Goal: Task Accomplishment & Management: Manage account settings

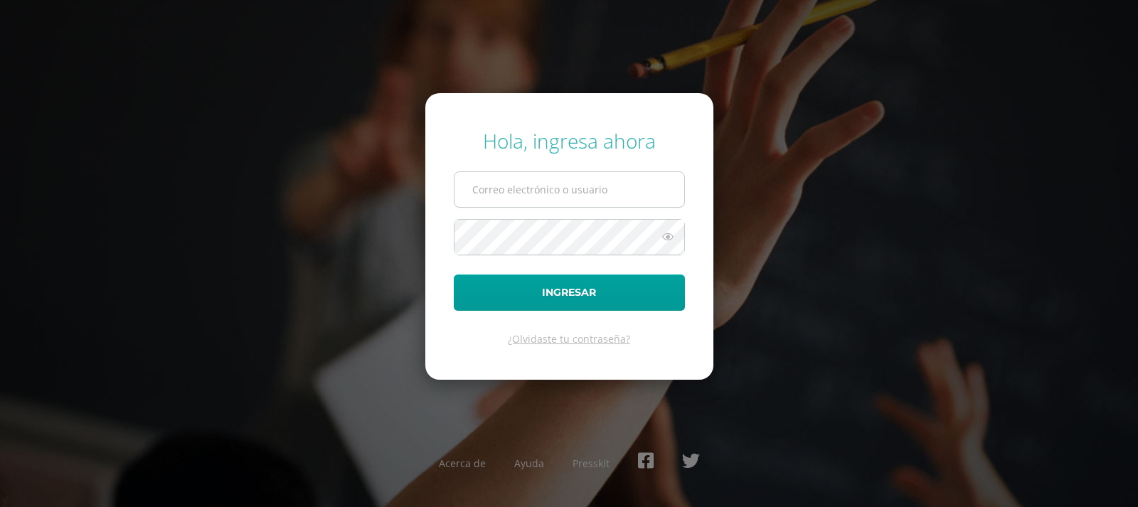
click at [492, 191] on input "text" at bounding box center [570, 189] width 230 height 35
type input "jcajas@donbosco.edu.gt"
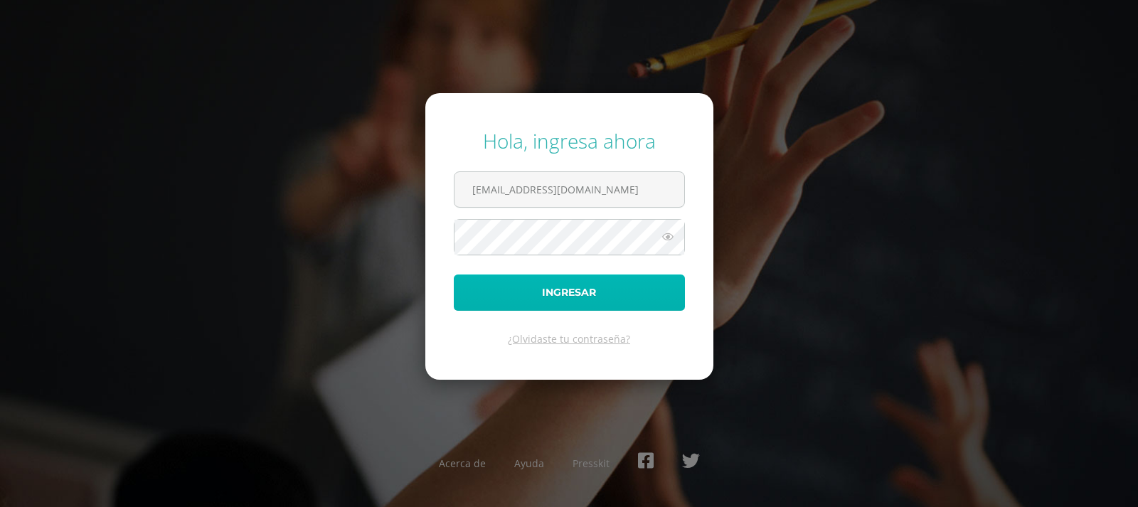
click at [556, 282] on button "Ingresar" at bounding box center [569, 293] width 231 height 36
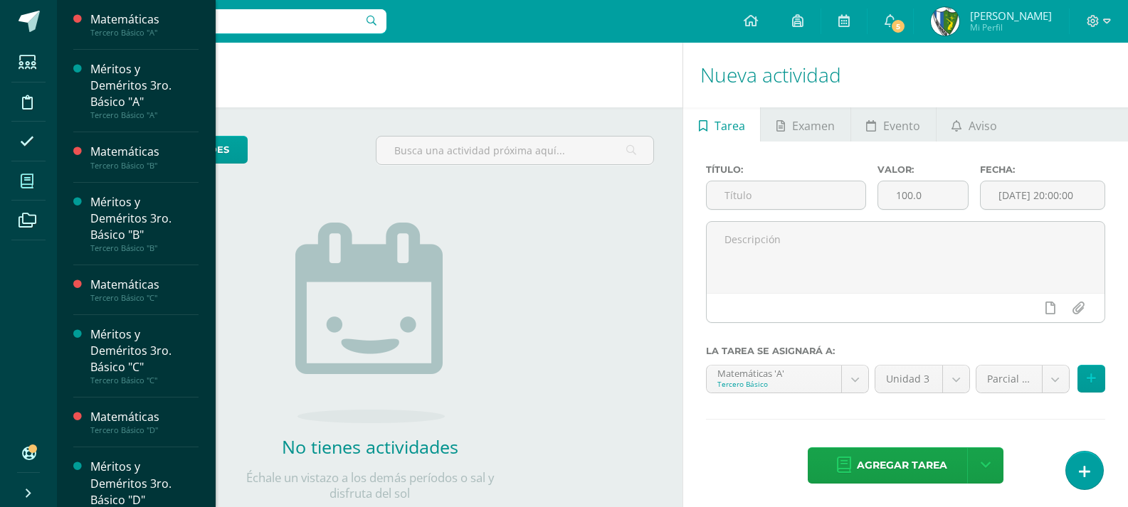
click at [22, 187] on icon at bounding box center [27, 181] width 13 height 14
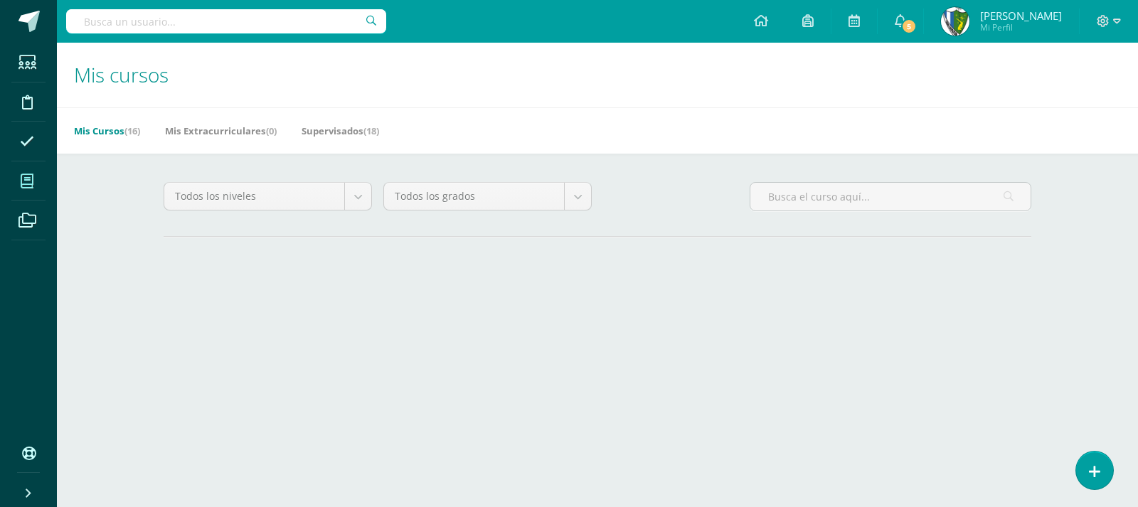
click at [130, 292] on div "Mis cursos Mis Cursos (16) Mis Extracurriculares (0) Supervisados (18) Todos lo…" at bounding box center [597, 181] width 1081 height 277
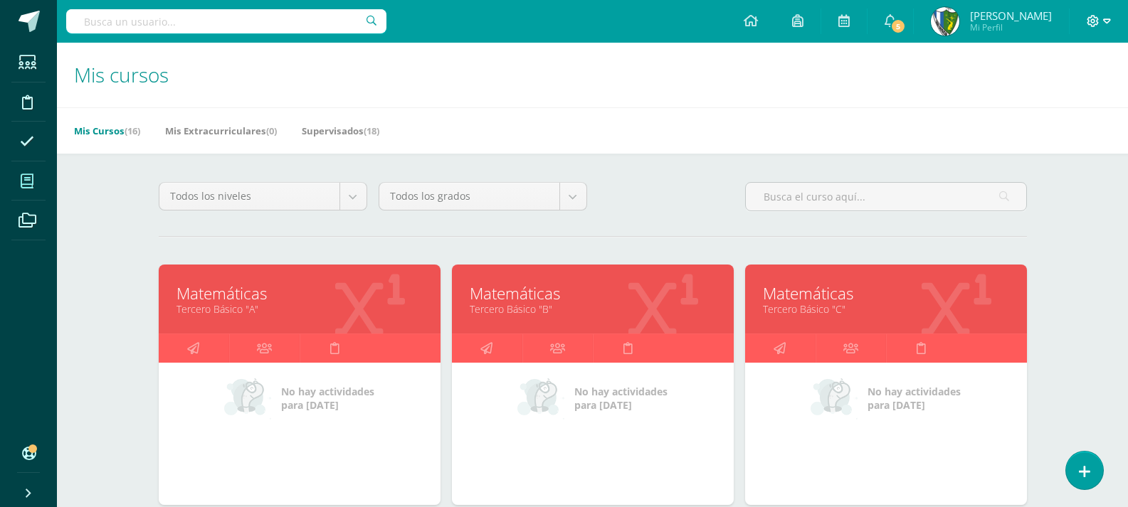
click at [1103, 20] on icon at bounding box center [1107, 20] width 8 height 5
click at [1081, 98] on span "Cerrar sesión" at bounding box center [1062, 97] width 64 height 14
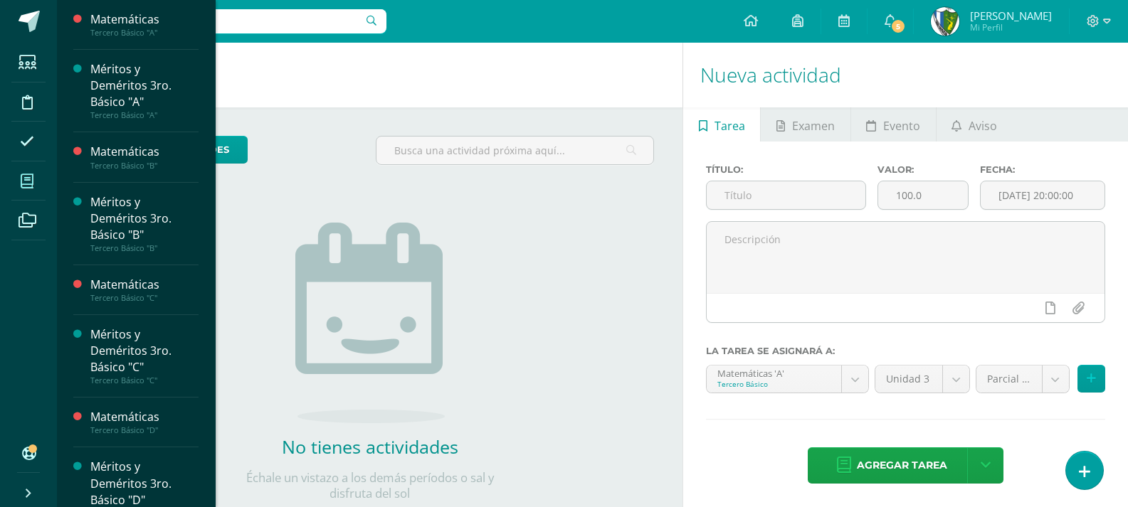
click at [31, 180] on icon at bounding box center [27, 181] width 13 height 14
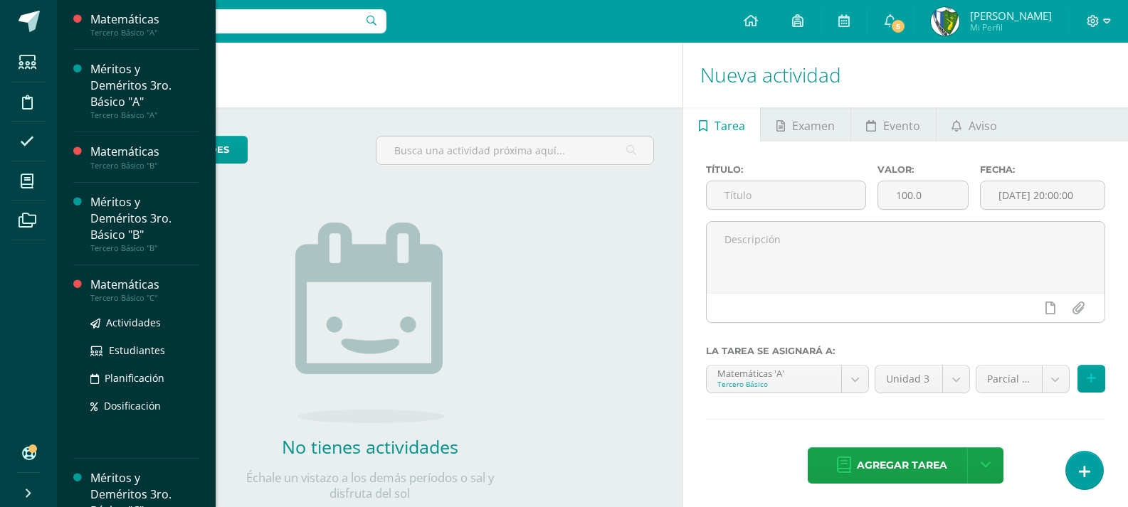
click at [157, 292] on div "Matemáticas" at bounding box center [144, 285] width 108 height 16
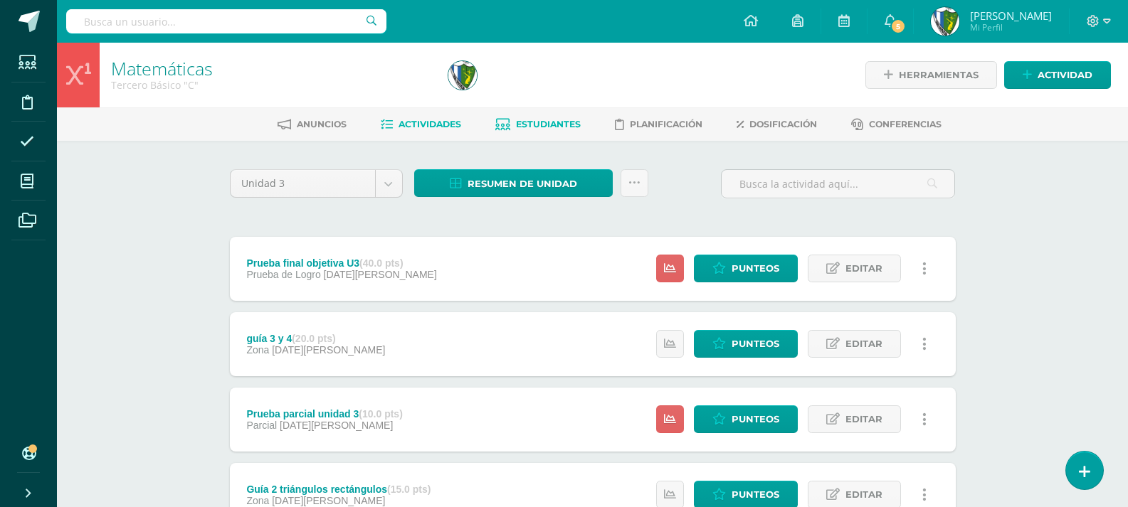
click at [546, 125] on span "Estudiantes" at bounding box center [548, 124] width 65 height 11
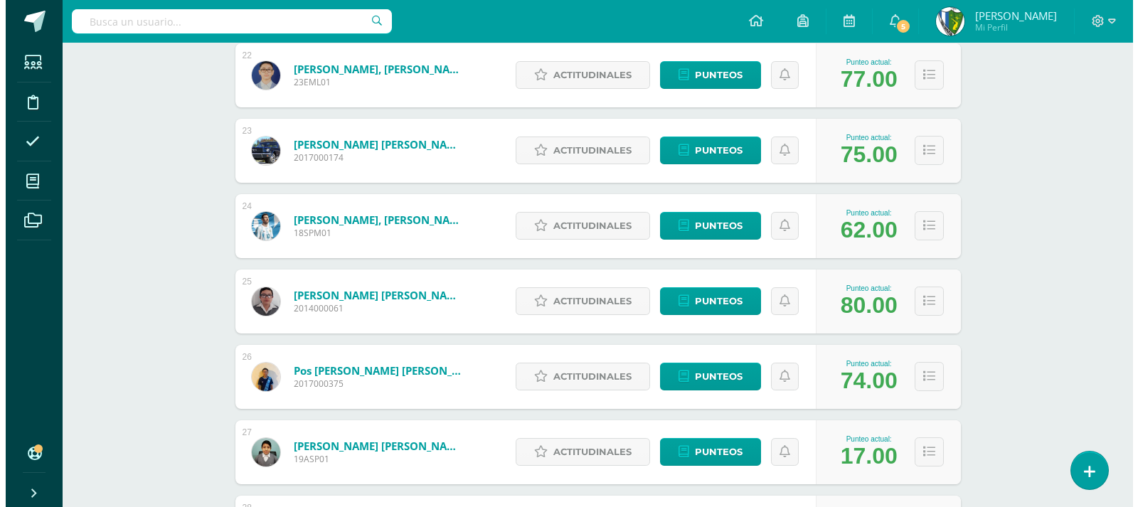
scroll to position [1779, 0]
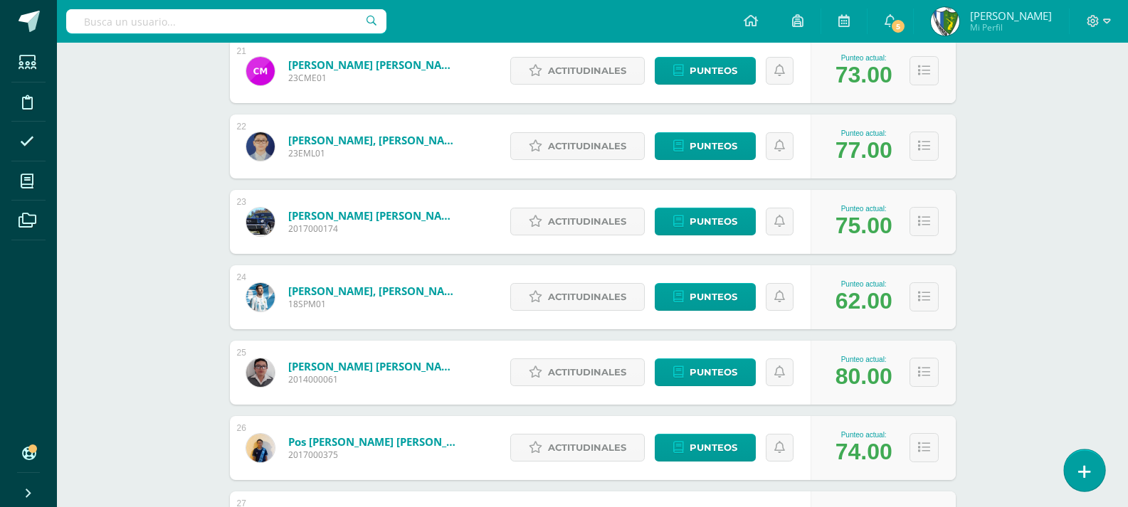
click at [1093, 467] on link at bounding box center [1084, 470] width 41 height 41
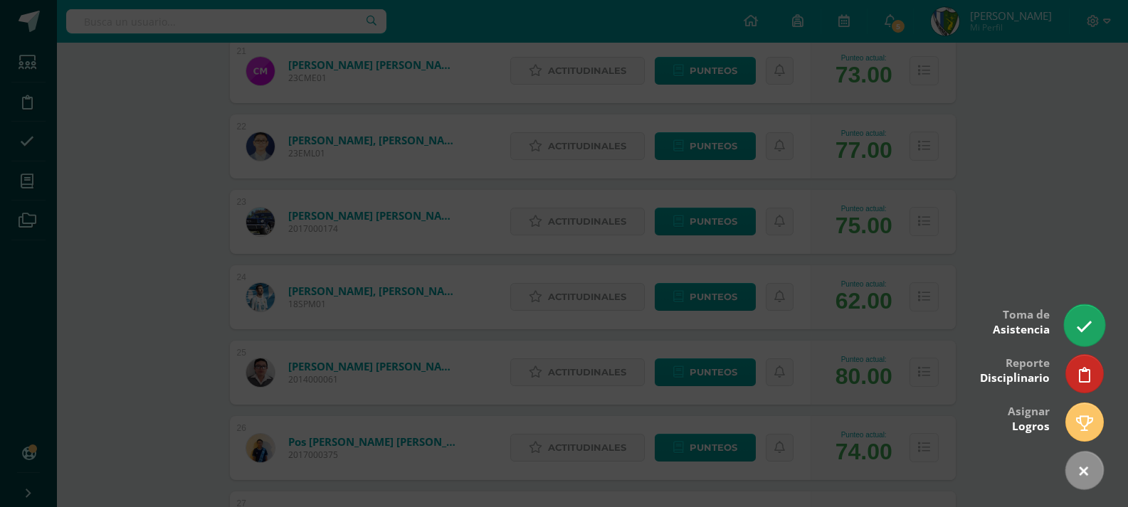
click at [1082, 324] on icon at bounding box center [1084, 327] width 16 height 16
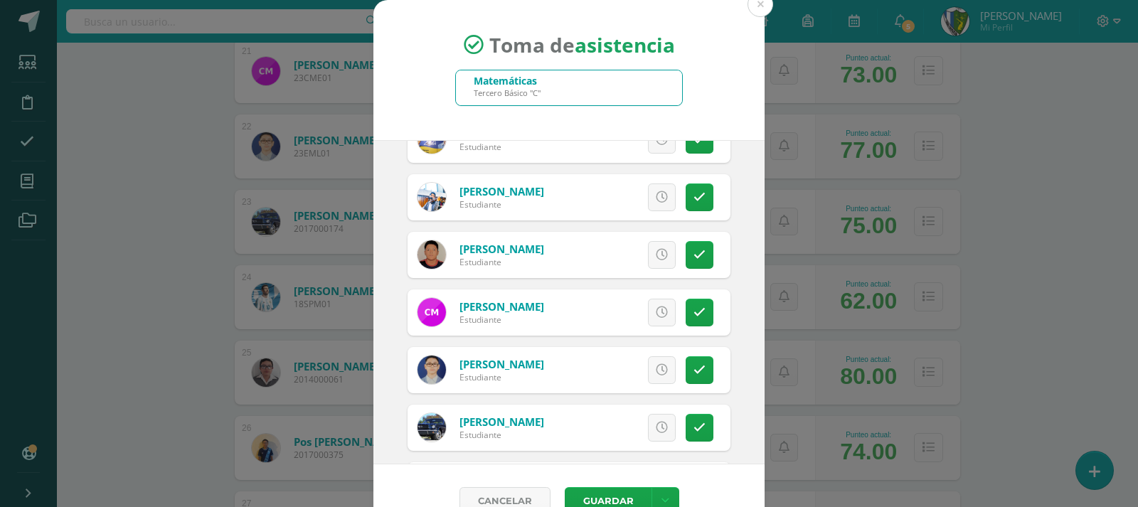
scroll to position [1138, 0]
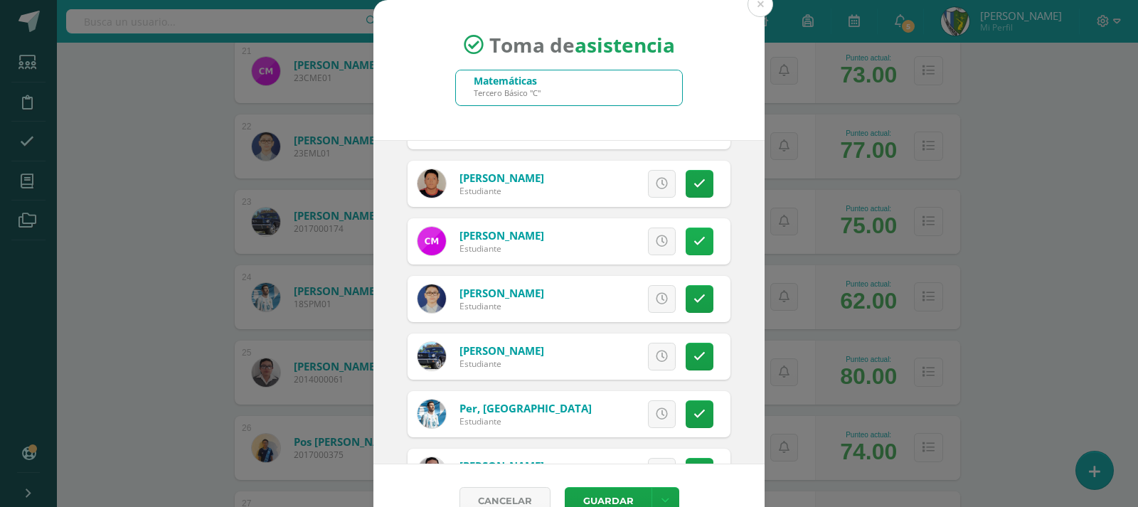
click at [694, 238] on icon at bounding box center [700, 241] width 12 height 12
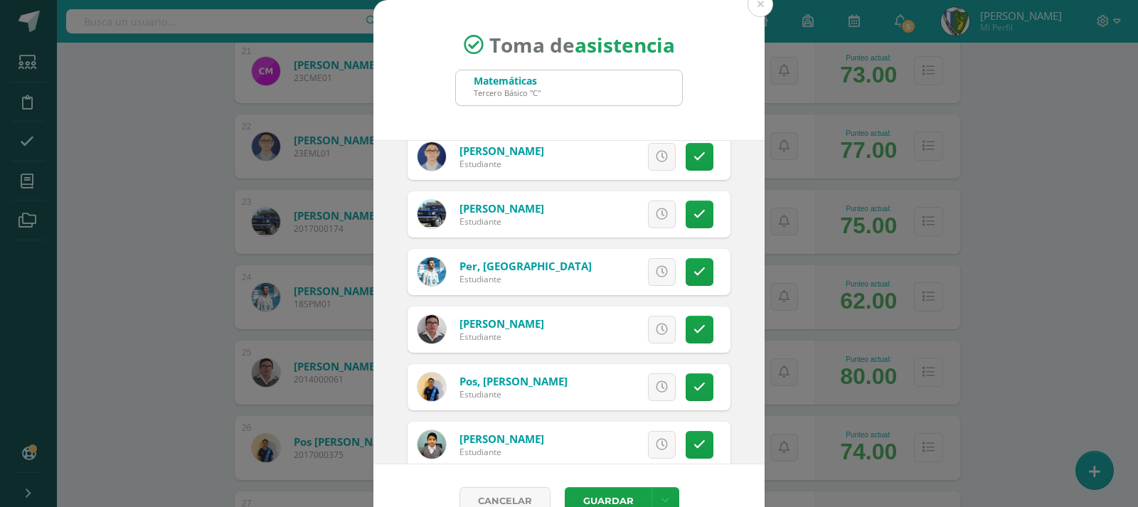
scroll to position [1352, 0]
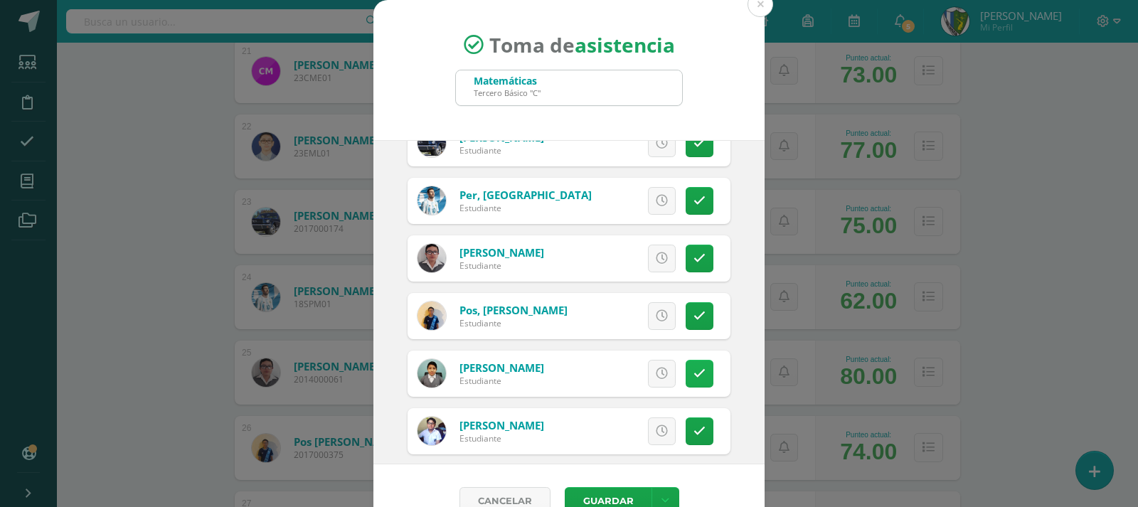
click at [694, 368] on icon at bounding box center [700, 374] width 12 height 12
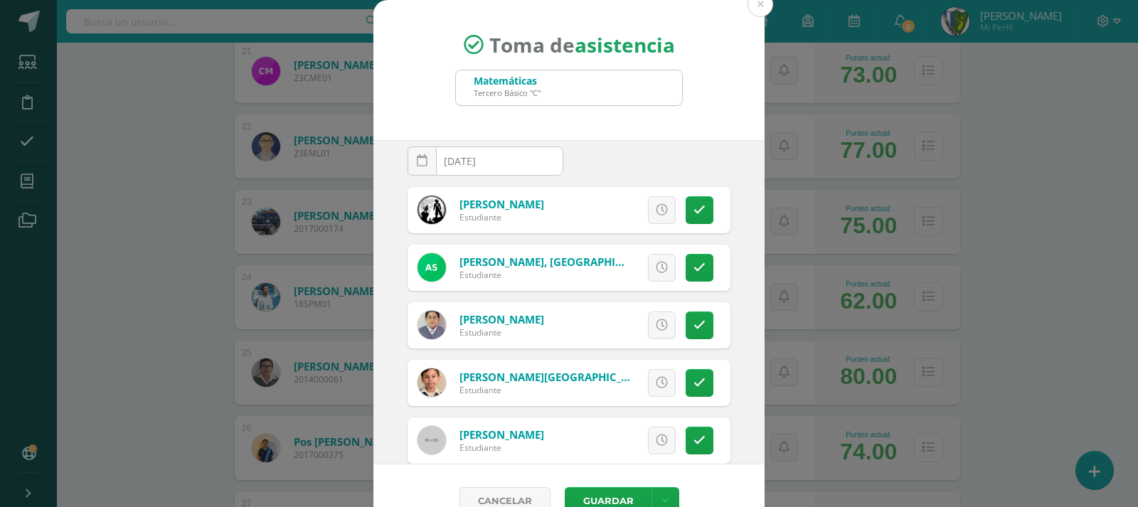
scroll to position [0, 0]
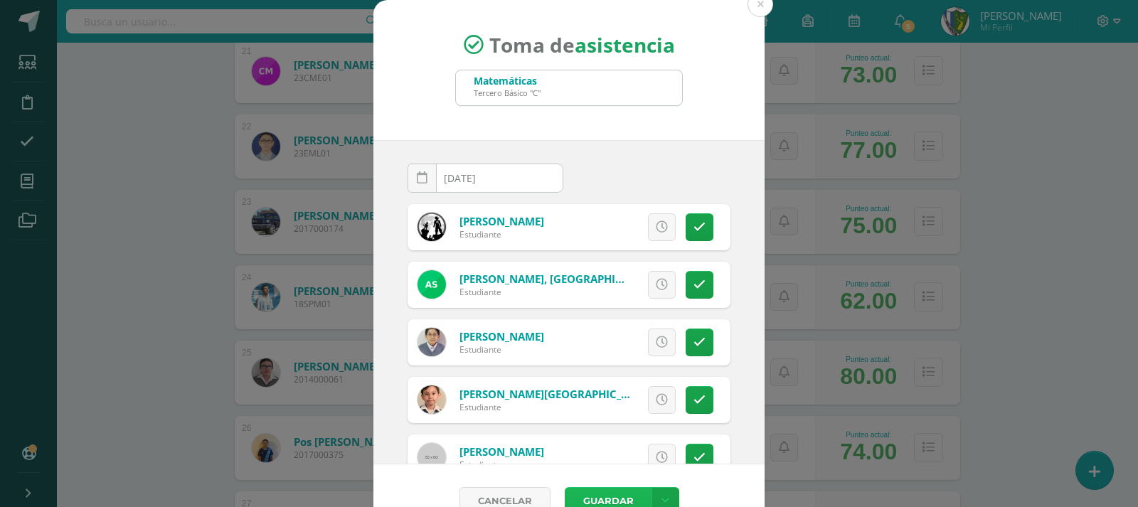
click at [610, 493] on button "Guardar" at bounding box center [608, 501] width 87 height 28
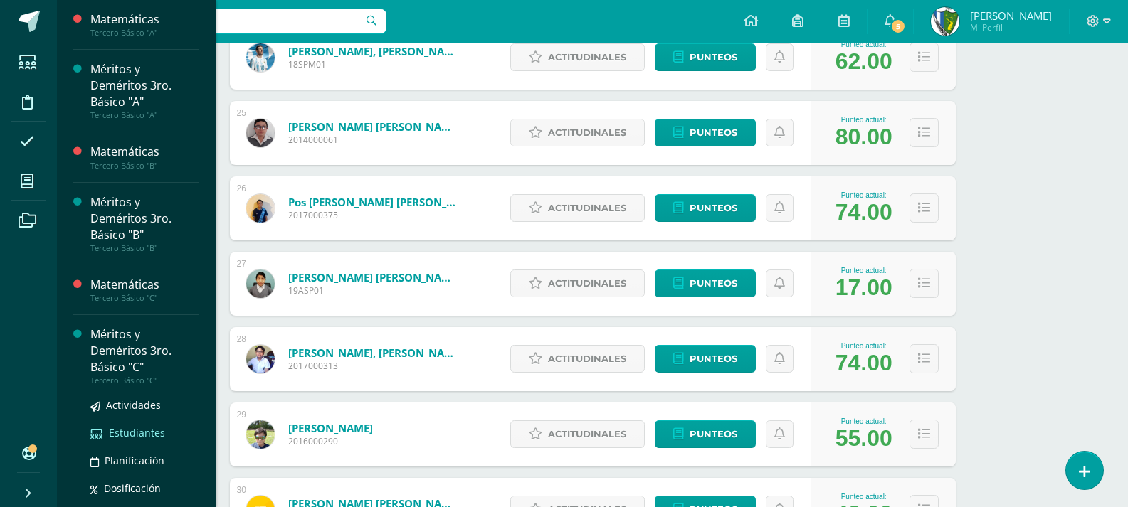
scroll to position [285, 0]
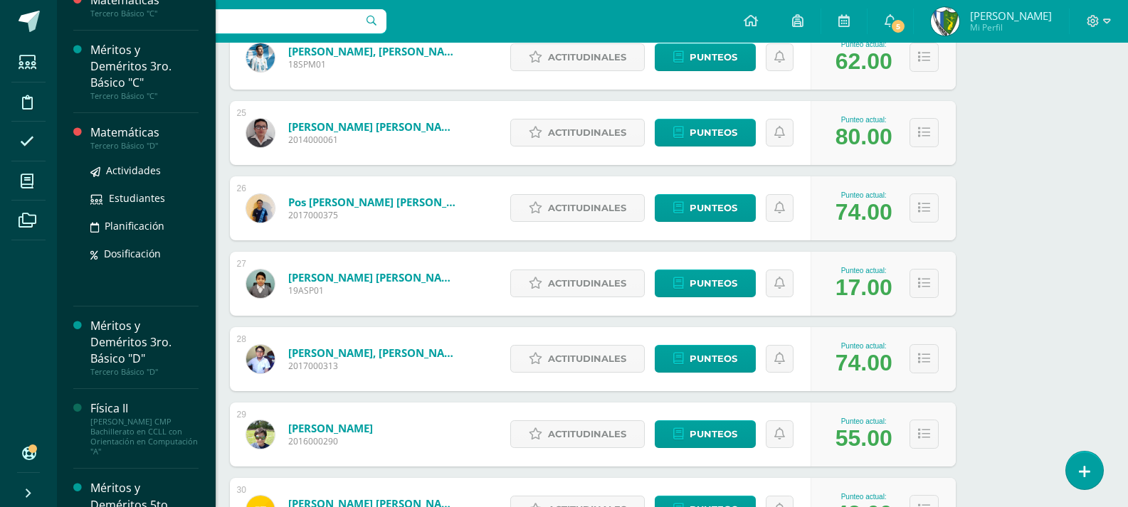
click at [129, 137] on div "Matemáticas" at bounding box center [144, 133] width 108 height 16
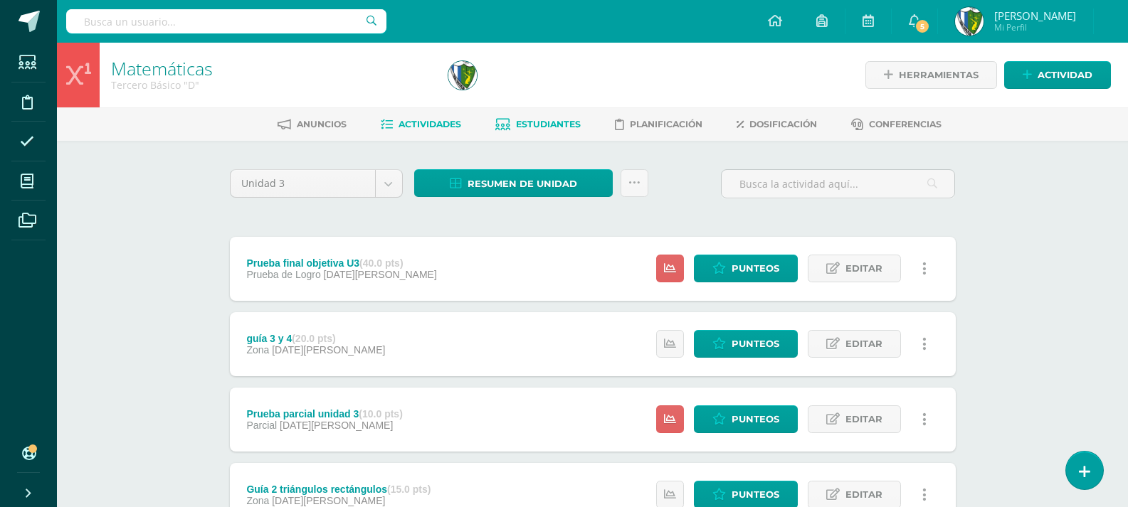
click at [546, 123] on span "Estudiantes" at bounding box center [548, 124] width 65 height 11
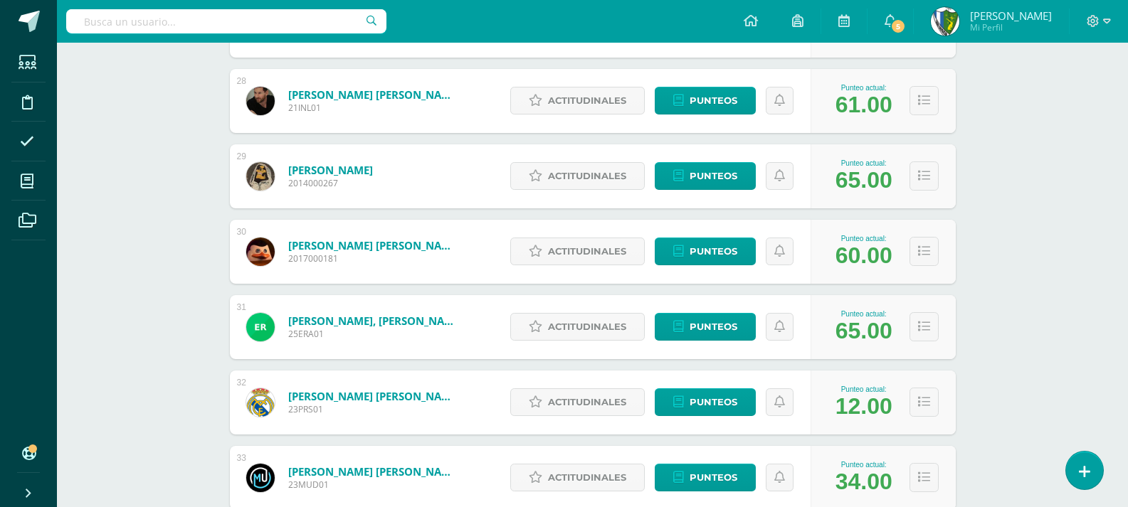
scroll to position [2348, 0]
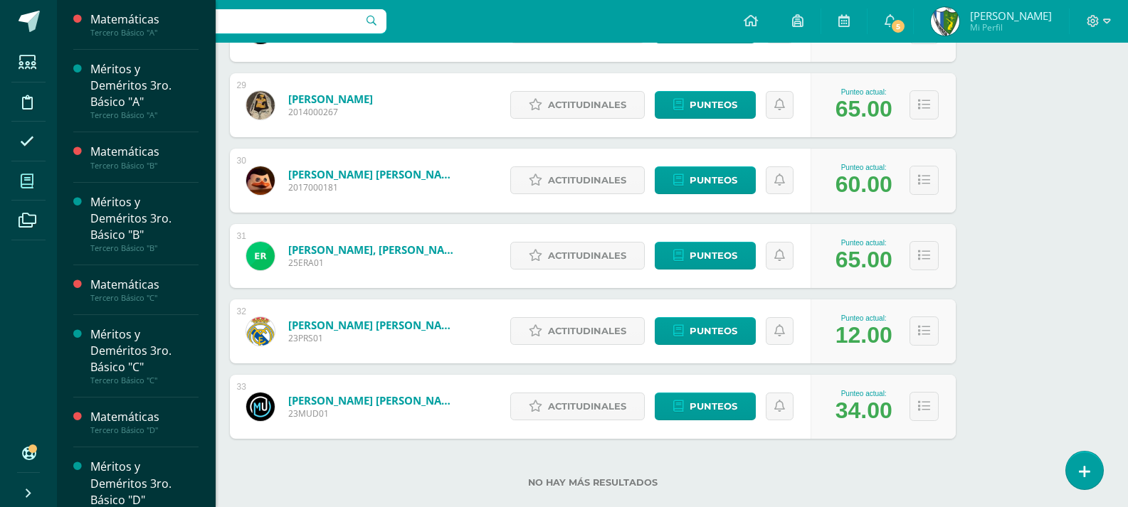
click at [21, 177] on icon at bounding box center [27, 181] width 13 height 14
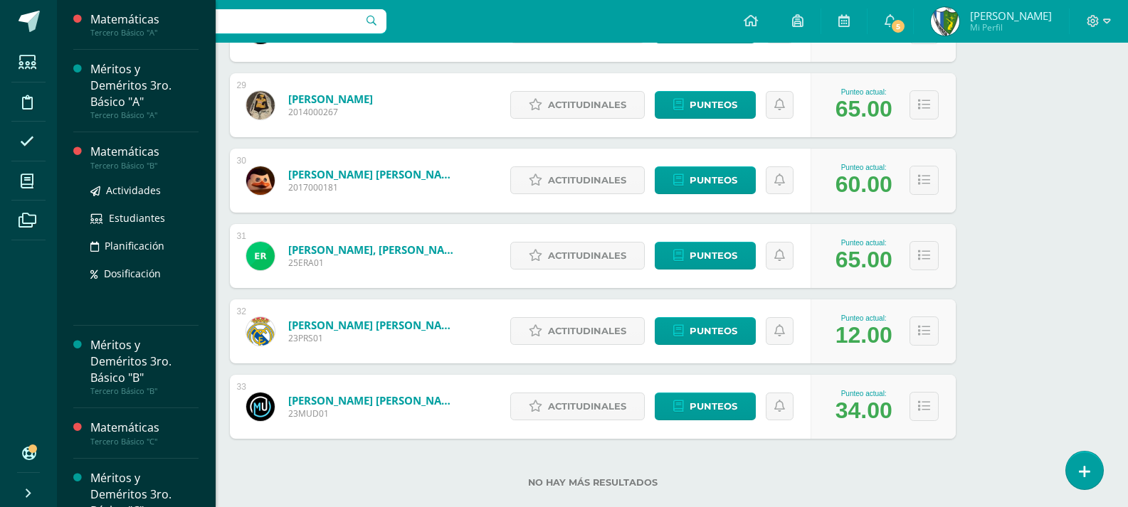
click at [144, 152] on div "Matemáticas" at bounding box center [144, 152] width 108 height 16
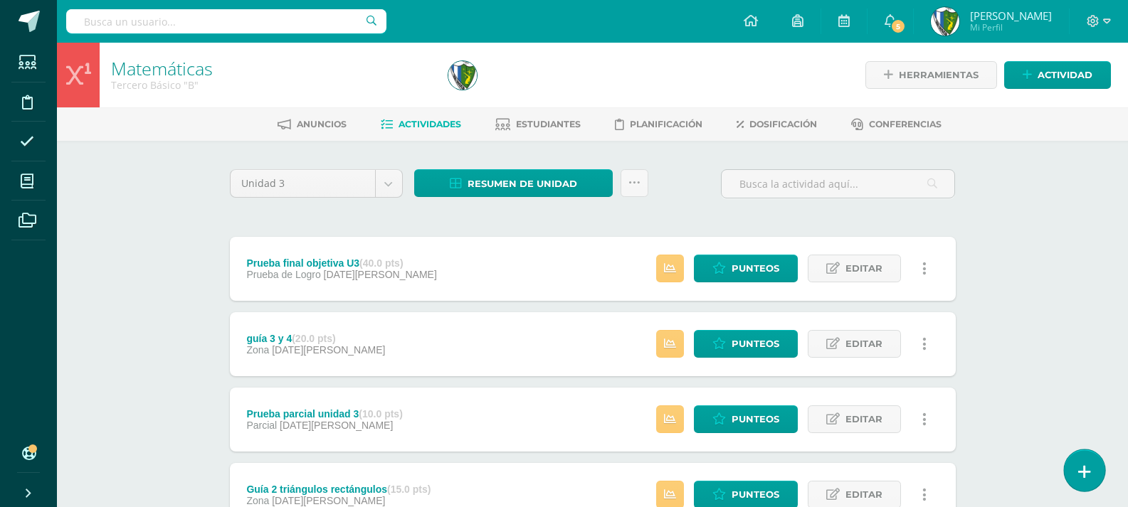
click at [1081, 470] on icon at bounding box center [1084, 472] width 13 height 16
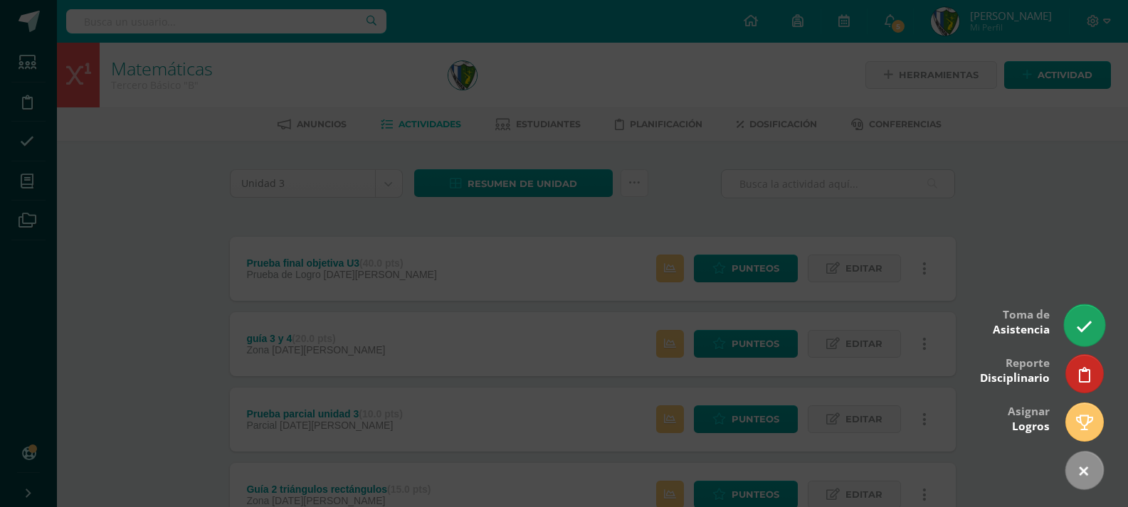
click at [1079, 322] on icon at bounding box center [1084, 327] width 16 height 16
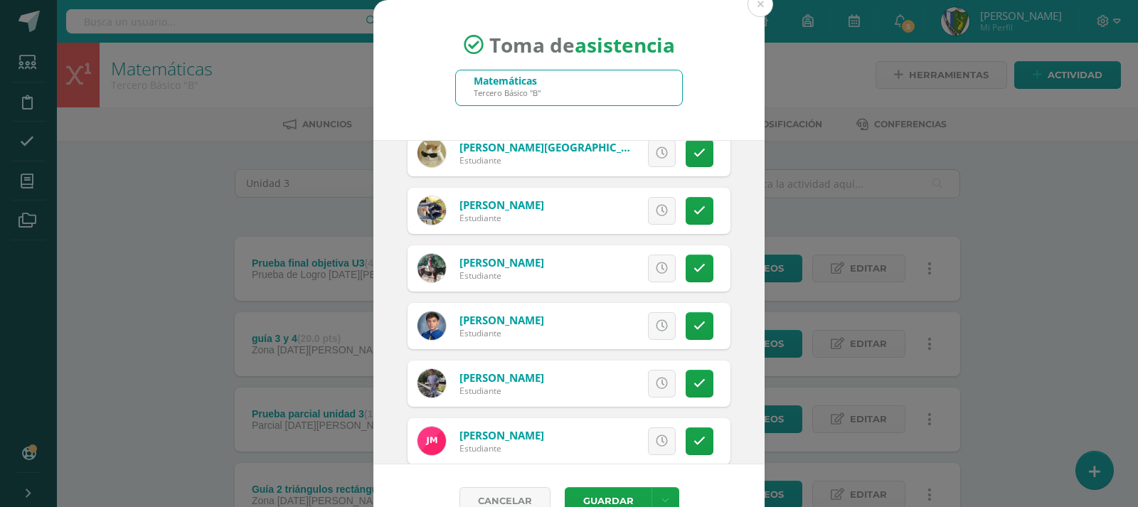
scroll to position [1067, 0]
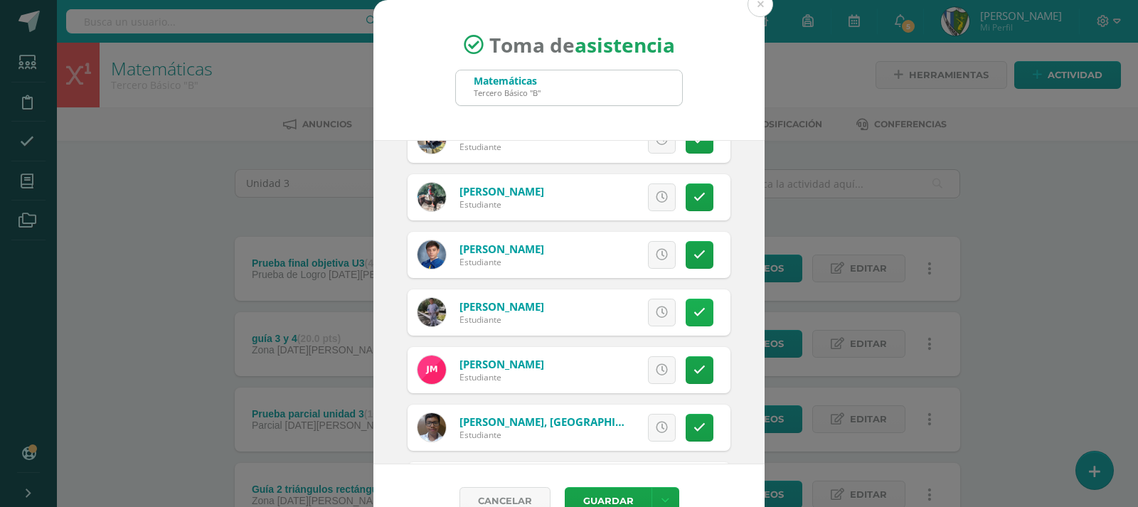
click at [694, 308] on icon at bounding box center [700, 313] width 12 height 12
click at [607, 496] on button "Guardar" at bounding box center [608, 501] width 87 height 28
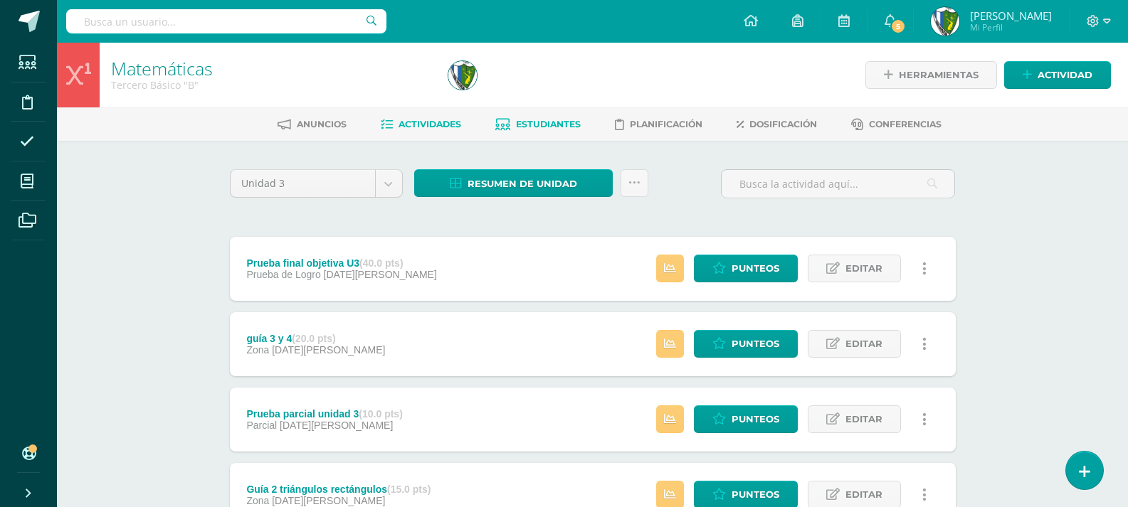
click at [568, 115] on link "Estudiantes" at bounding box center [537, 124] width 85 height 23
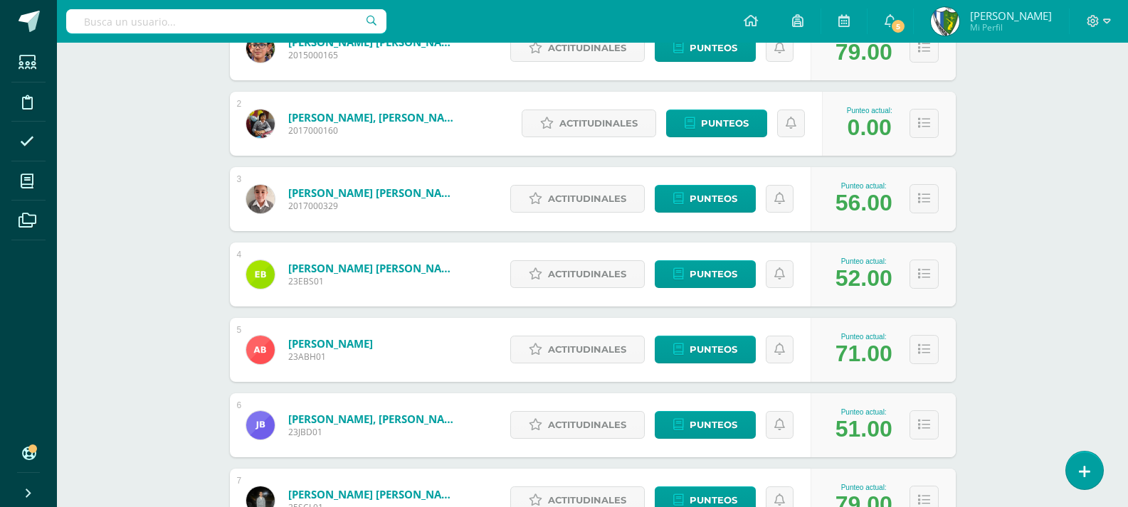
scroll to position [80, 0]
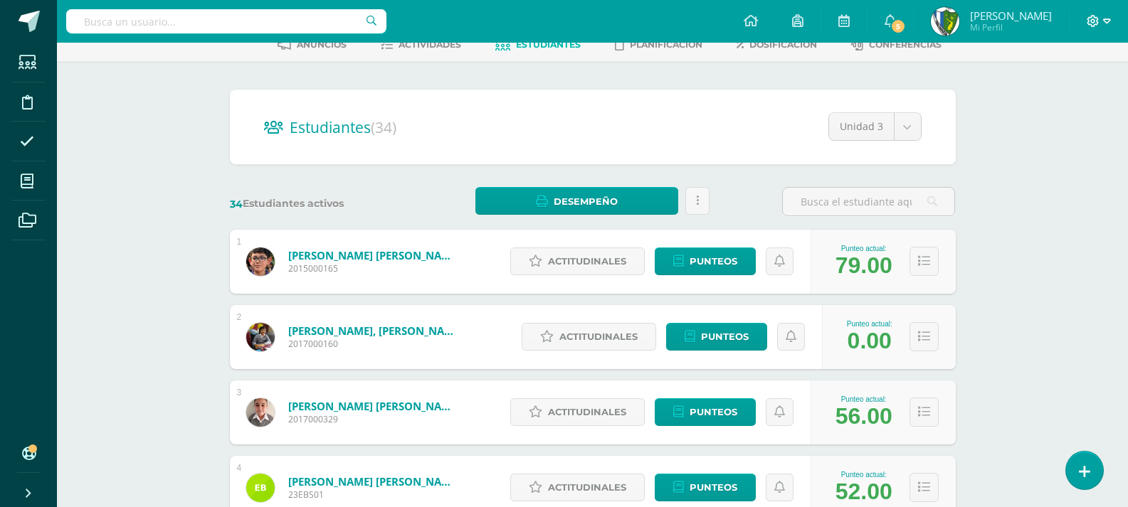
click at [1108, 16] on icon at bounding box center [1107, 21] width 8 height 13
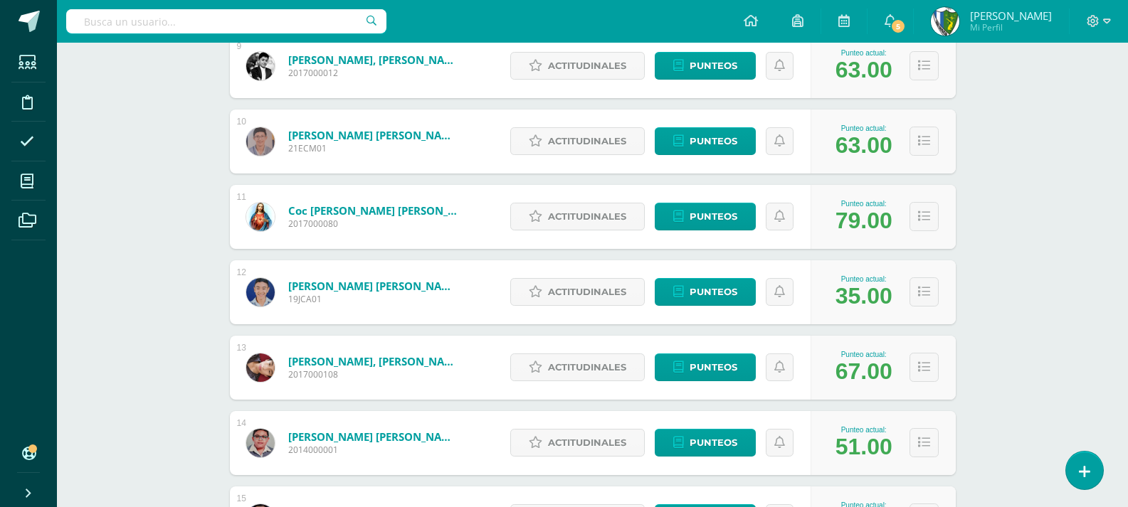
scroll to position [950, 0]
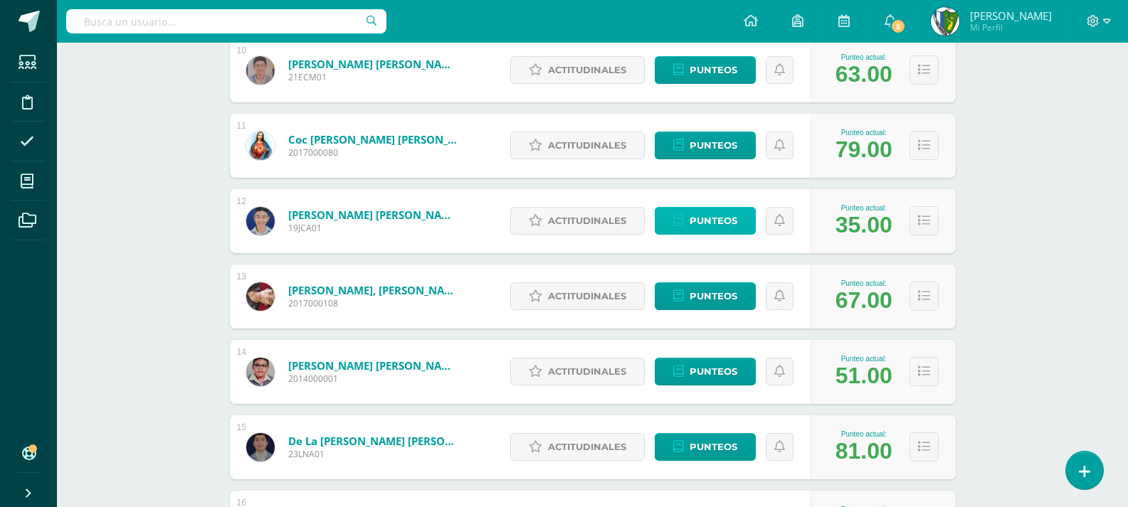
click at [704, 223] on span "Punteos" at bounding box center [713, 221] width 48 height 26
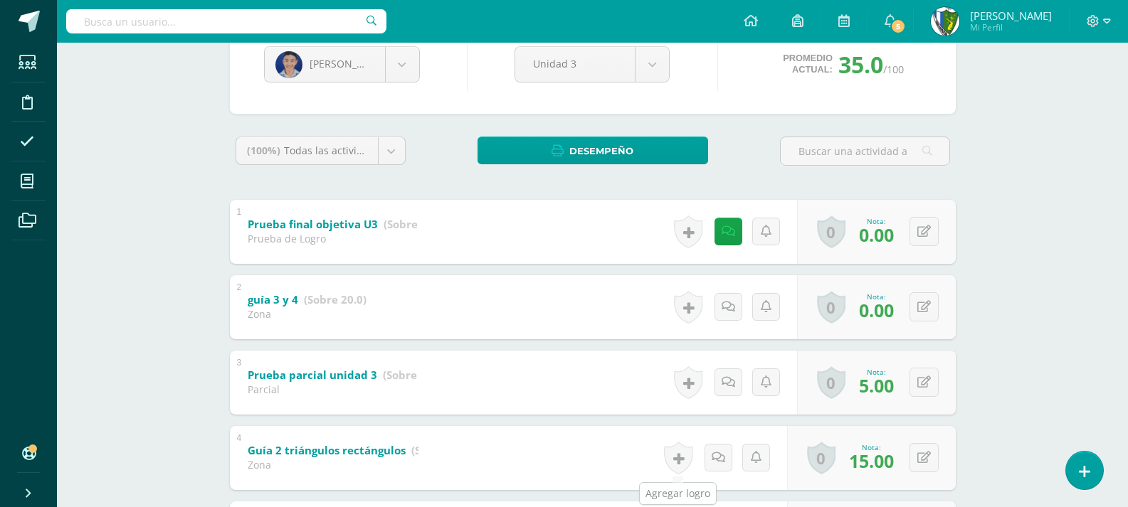
scroll to position [297, 0]
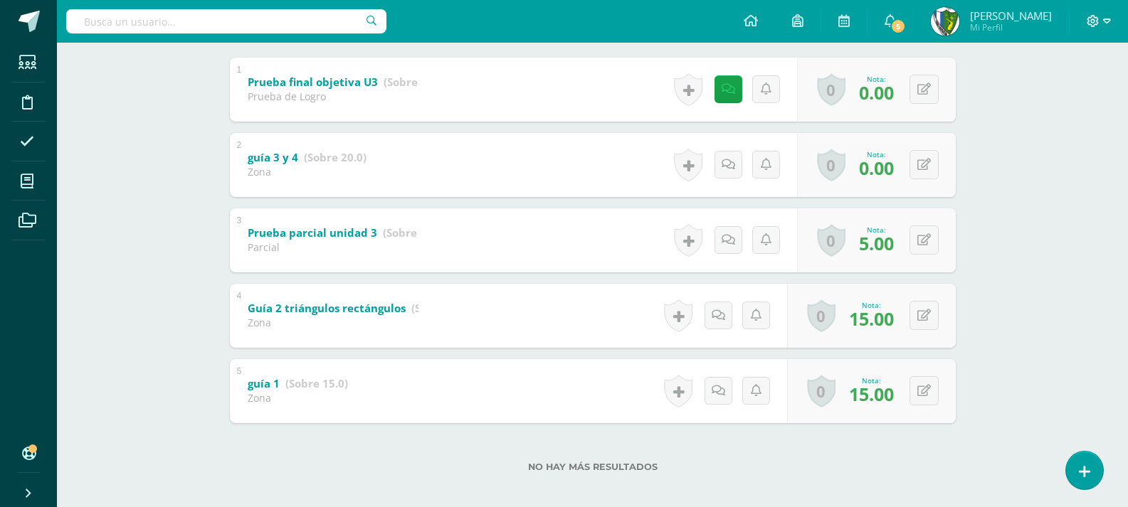
click at [1101, 21] on span at bounding box center [1098, 22] width 24 height 16
click at [1084, 99] on span "Cerrar sesión" at bounding box center [1062, 97] width 64 height 14
